Goal: Understand process/instructions

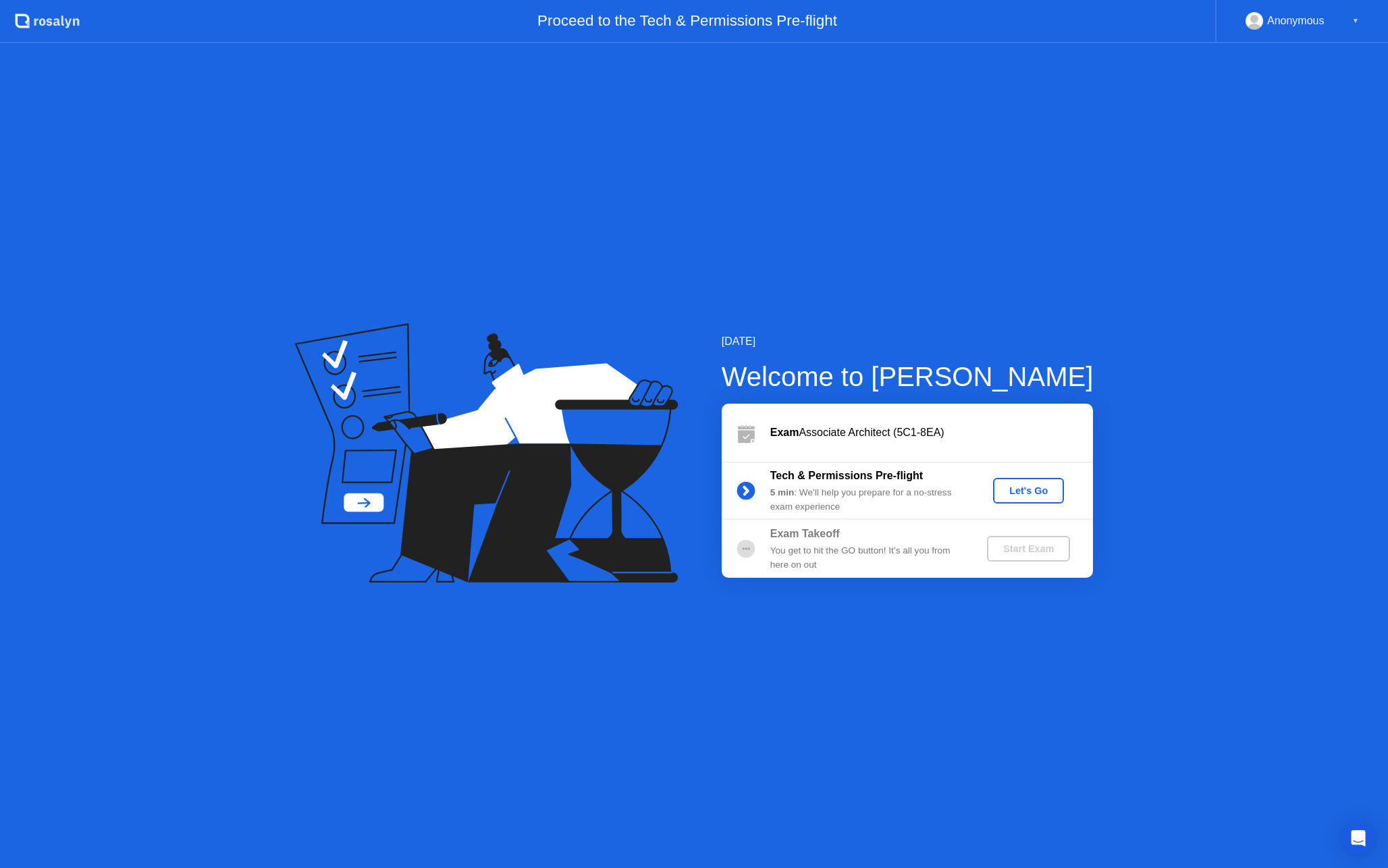
click at [1012, 499] on button "Let's Go" at bounding box center [1029, 491] width 71 height 26
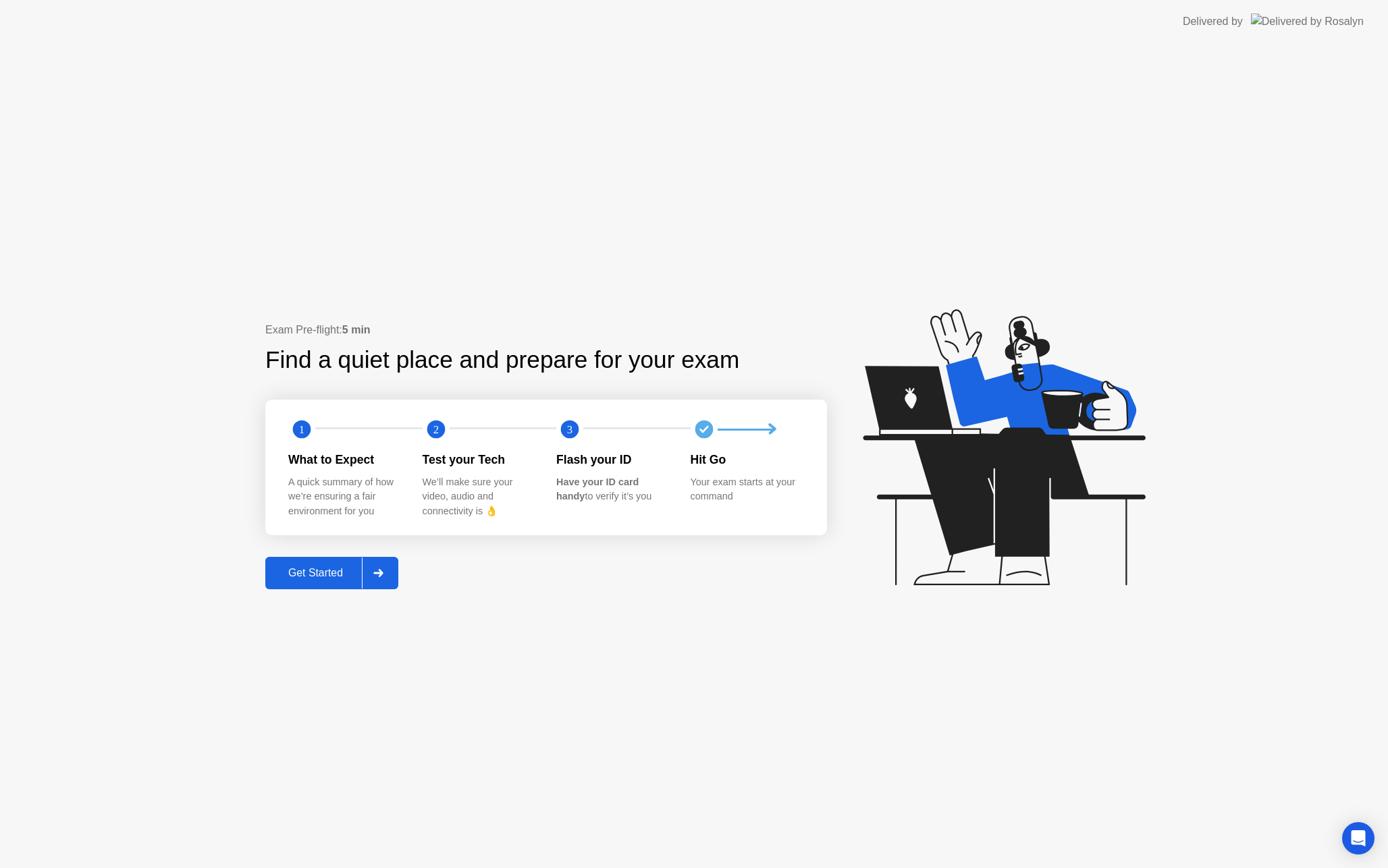
click at [336, 574] on div "Get Started" at bounding box center [316, 573] width 93 height 12
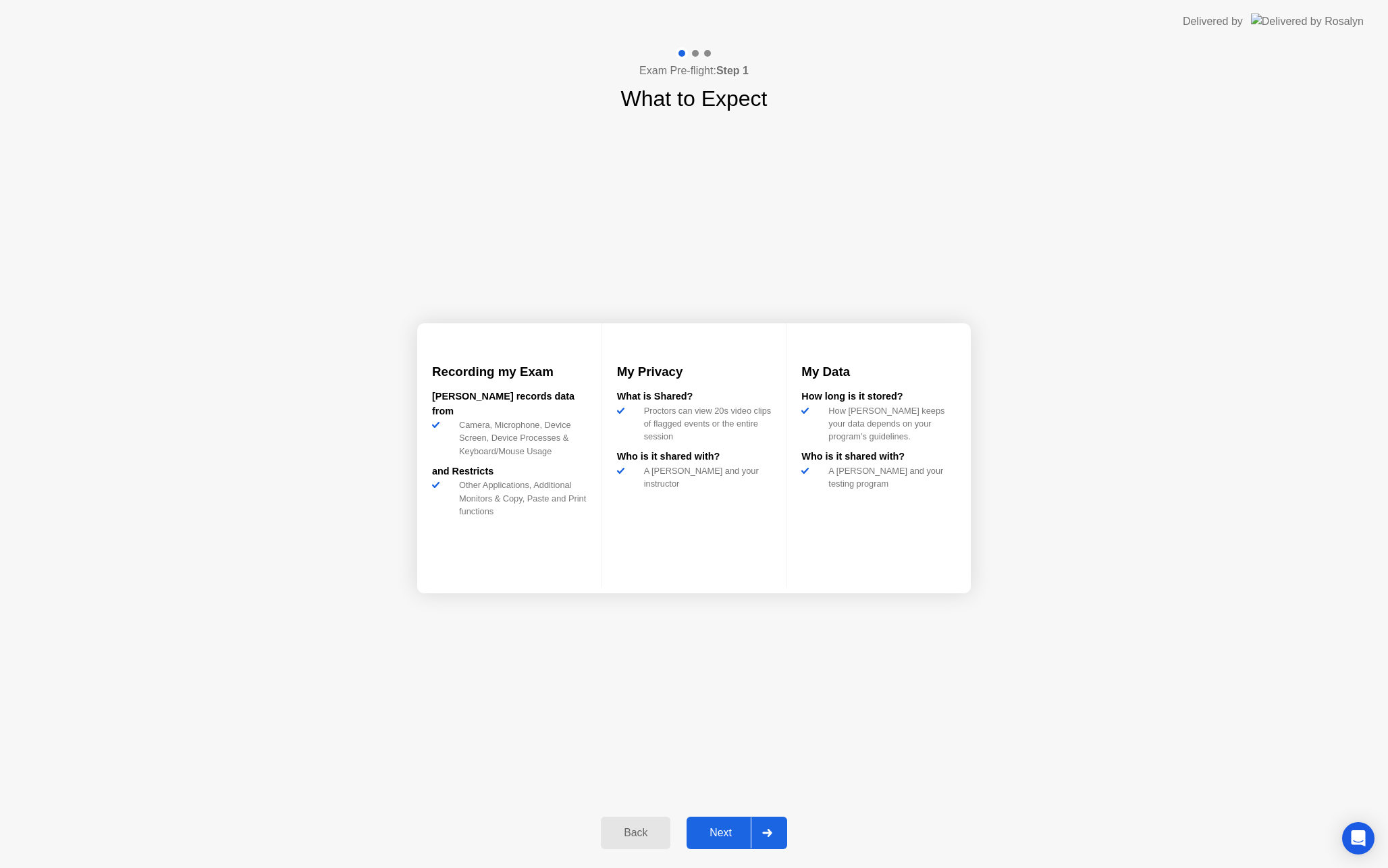
click at [720, 831] on div "Next" at bounding box center [720, 833] width 60 height 12
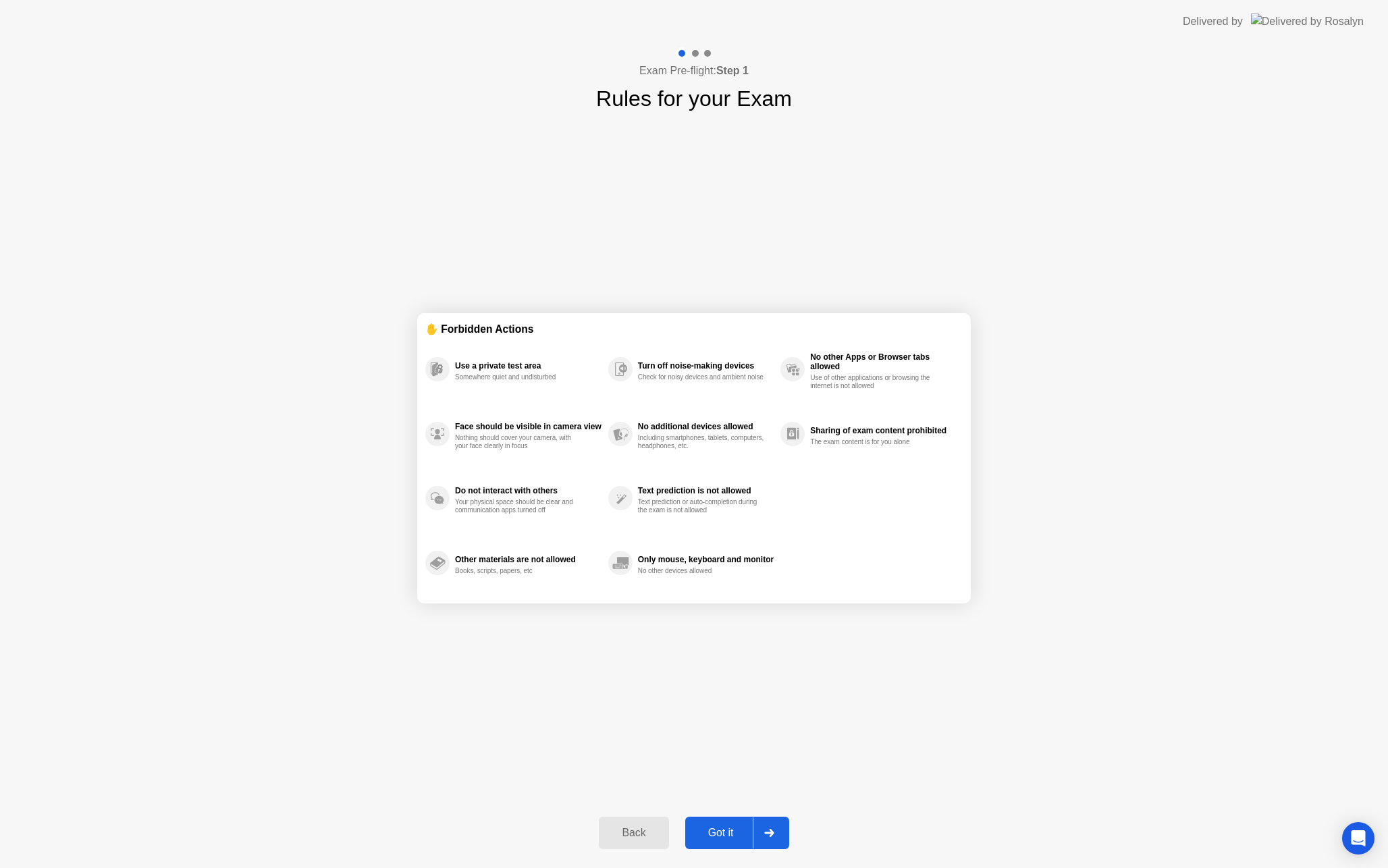
click at [720, 831] on div "Got it" at bounding box center [721, 833] width 63 height 12
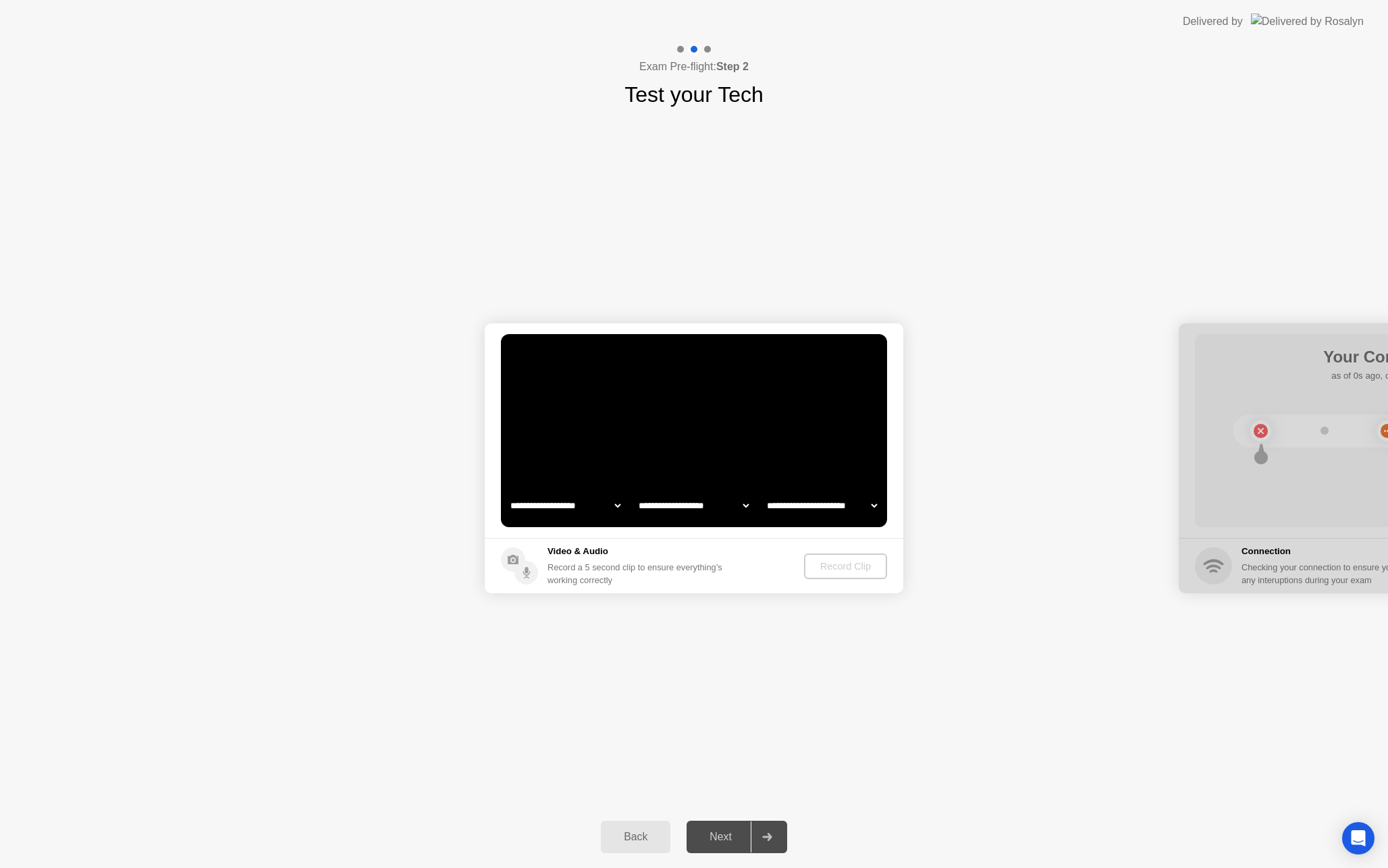
select select "**********"
select select "*******"
click at [549, 553] on h5 "Video & Audio" at bounding box center [638, 551] width 180 height 14
click at [526, 570] on icon at bounding box center [526, 570] width 4 height 6
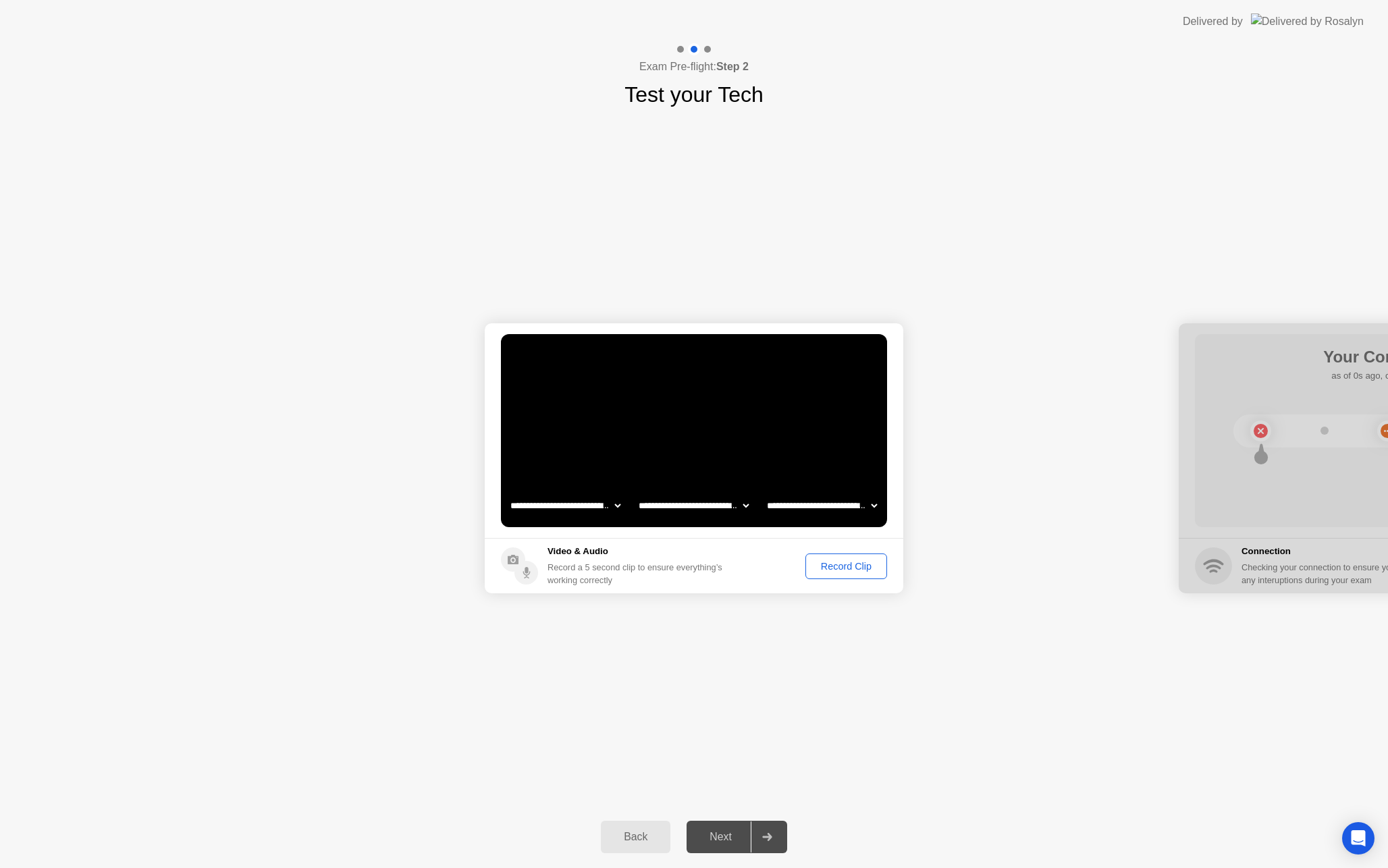
click at [608, 512] on select "**********" at bounding box center [565, 505] width 115 height 27
click at [828, 564] on div "Record Clip" at bounding box center [847, 566] width 72 height 11
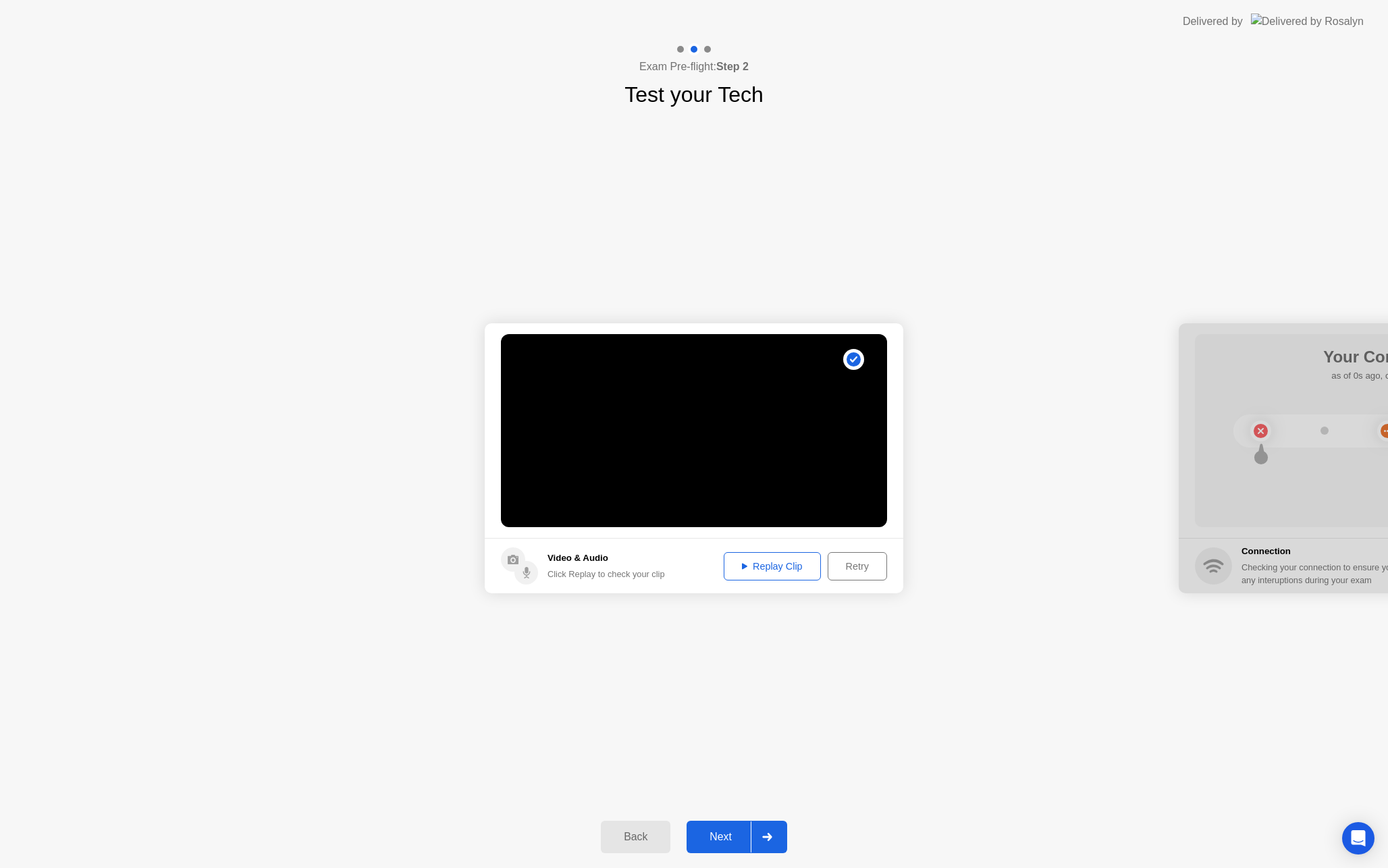
click at [734, 831] on div "Next" at bounding box center [720, 836] width 60 height 12
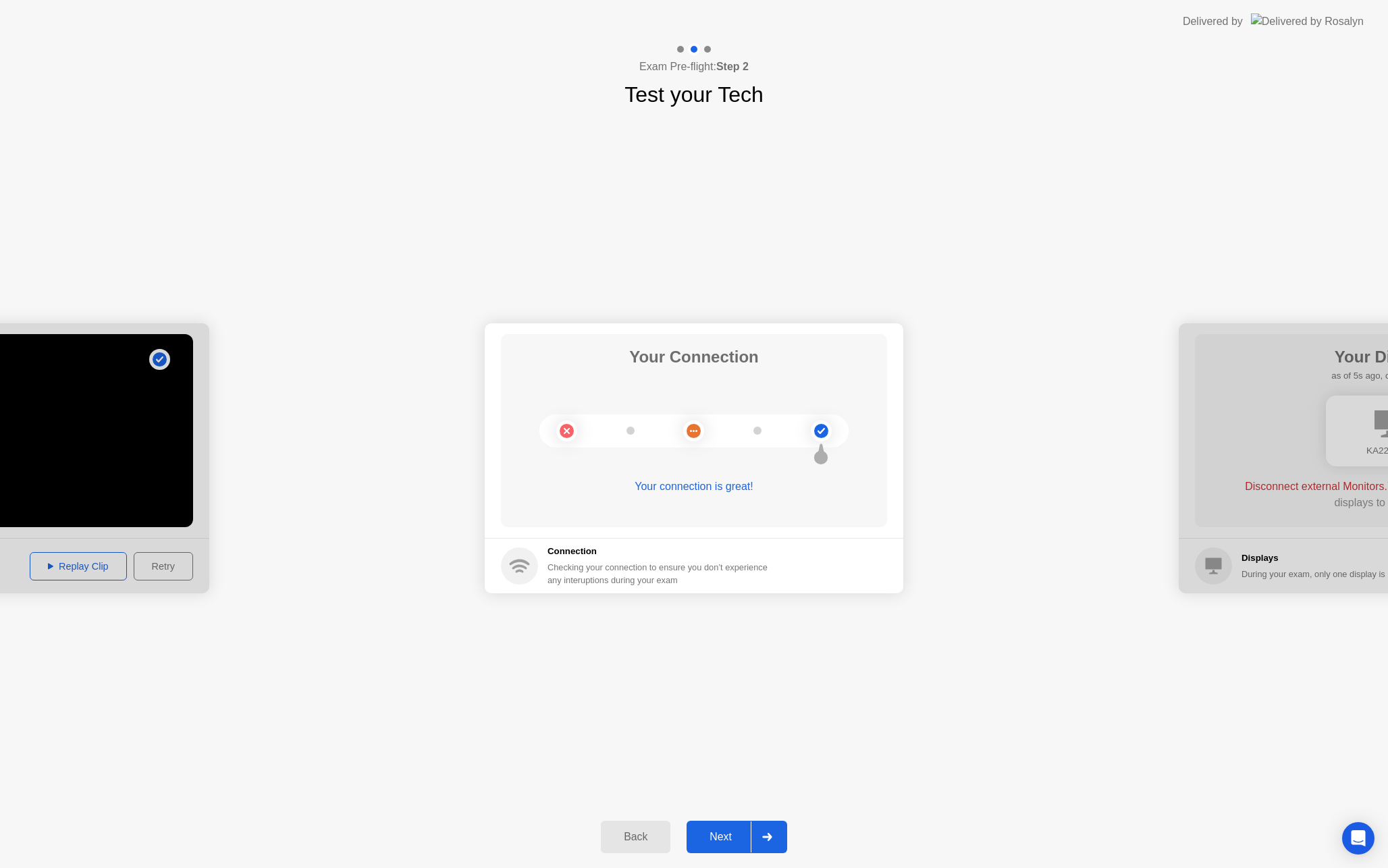
click at [709, 842] on div "Next" at bounding box center [720, 836] width 60 height 12
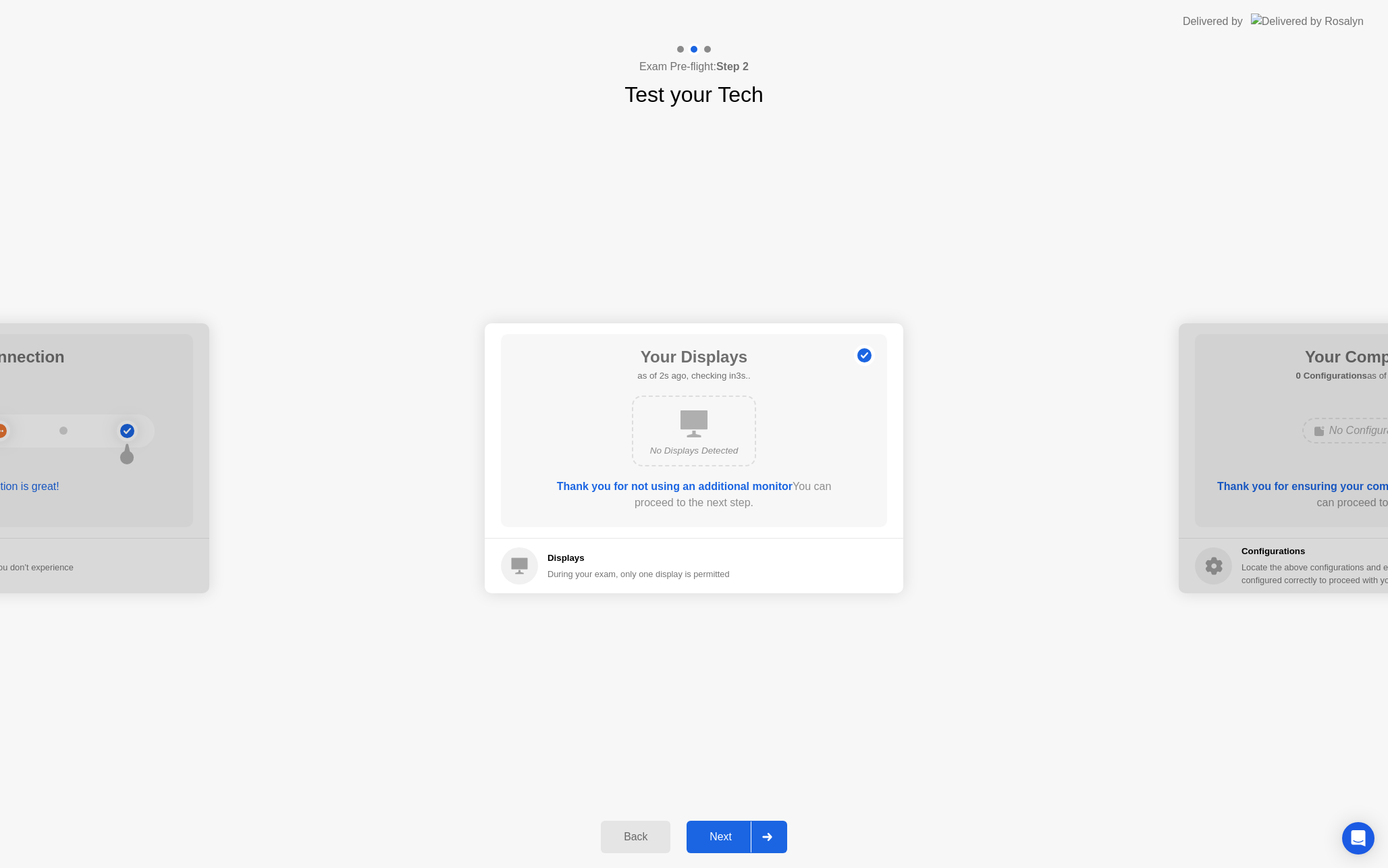
click at [709, 831] on div "Next" at bounding box center [720, 836] width 60 height 12
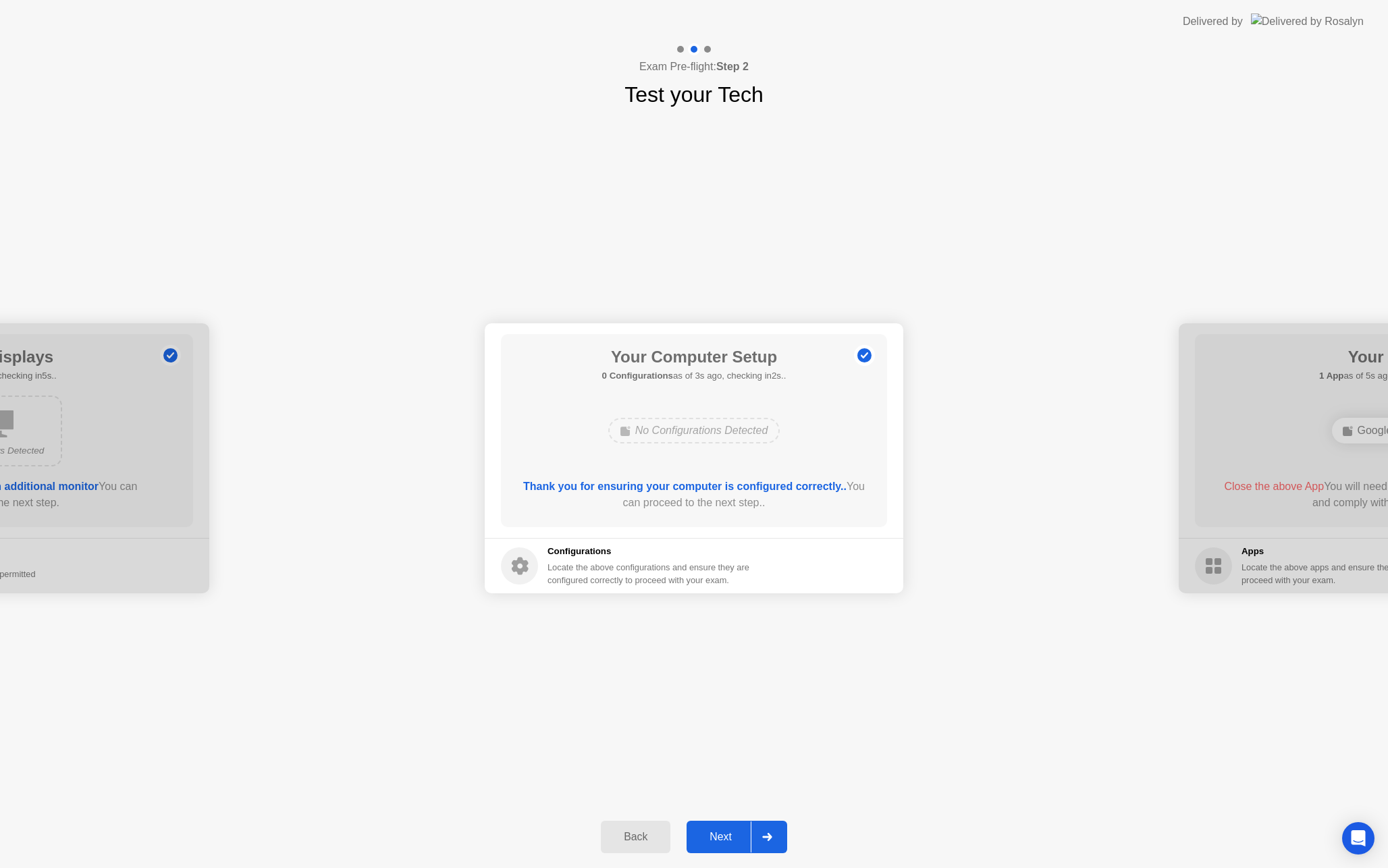
click at [724, 833] on div "Next" at bounding box center [720, 836] width 60 height 12
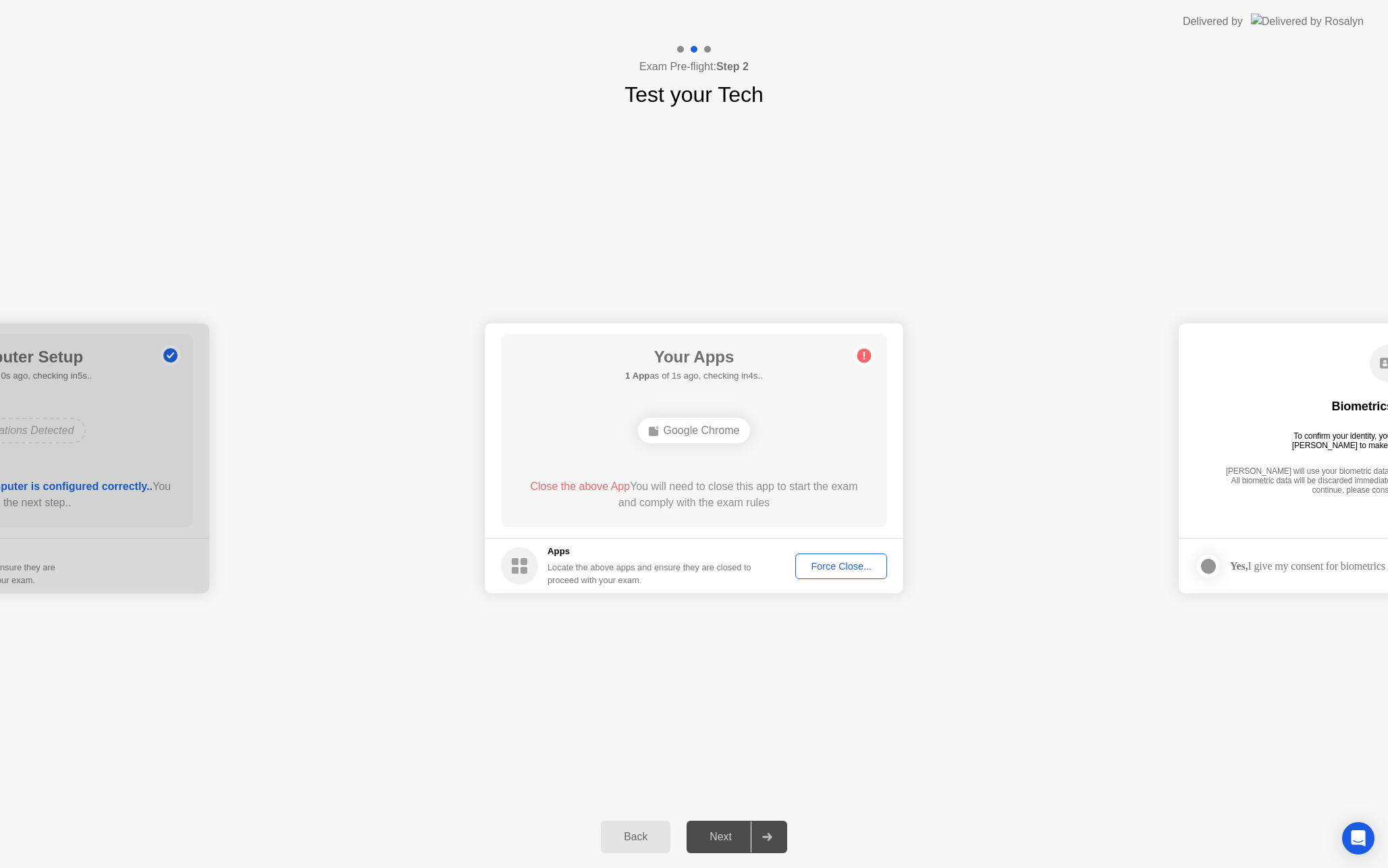
click at [836, 564] on div "Force Close..." at bounding box center [841, 566] width 83 height 11
click at [722, 826] on button "Next" at bounding box center [737, 836] width 100 height 32
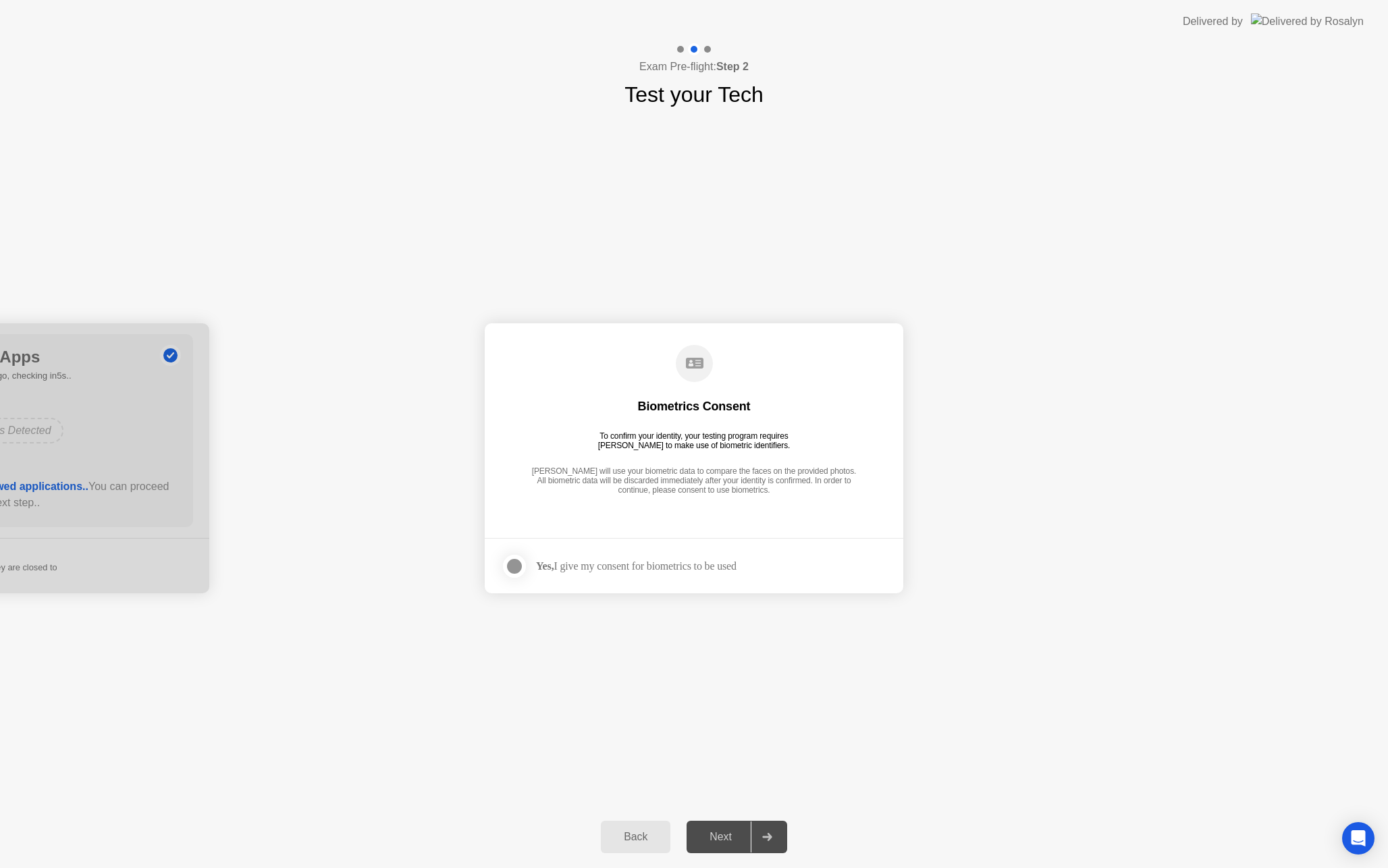
click at [608, 571] on div "Yes, I give my consent for biometrics to be used" at bounding box center [637, 566] width 201 height 13
click at [542, 568] on strong "Yes," at bounding box center [545, 566] width 18 height 11
click at [523, 563] on div at bounding box center [514, 566] width 16 height 16
click at [720, 837] on div "Next" at bounding box center [720, 836] width 60 height 12
